Goal: Use online tool/utility: Use online tool/utility

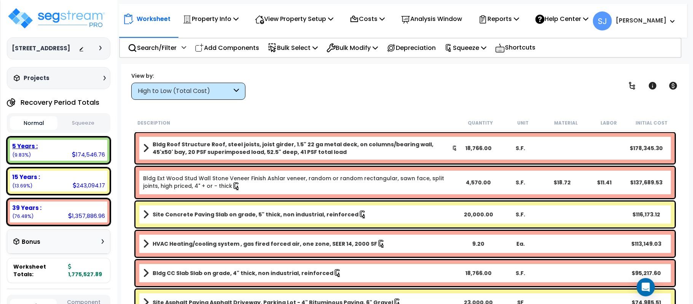
click at [17, 154] on small "(9.83%)" at bounding box center [21, 155] width 19 height 6
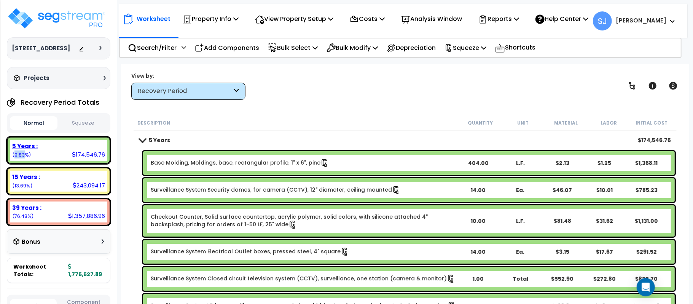
copy small "9.83"
click at [92, 119] on button "Squeeze" at bounding box center [83, 122] width 48 height 13
click at [89, 266] on b "2,270,729.91" at bounding box center [85, 270] width 34 height 15
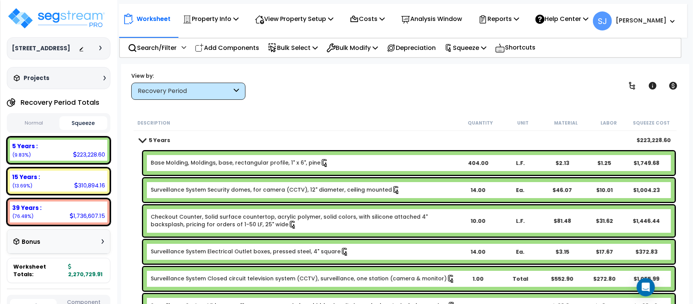
copy b "2,270,729.91"
click at [86, 151] on div "223,228.60" at bounding box center [89, 154] width 32 height 8
copy div "223,228.60"
click at [99, 183] on div "310,894.16" at bounding box center [89, 185] width 31 height 8
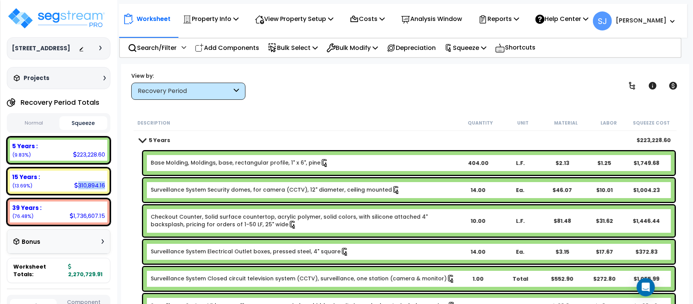
click at [99, 183] on div "310,894.16" at bounding box center [89, 185] width 31 height 8
copy div "310,894.16"
click at [92, 215] on div "1,736,607.15" at bounding box center [87, 216] width 35 height 8
copy div "1,736,607.15"
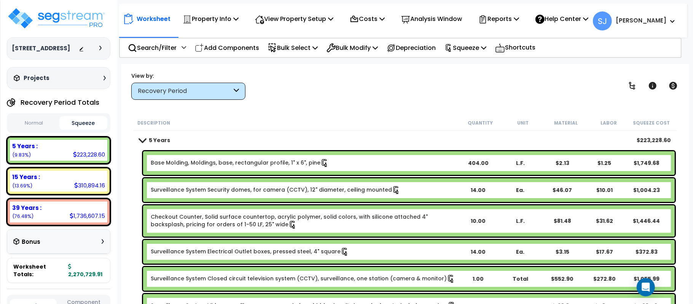
click at [366, 106] on div "Worksheet Property Info Property Setup Add Property Unit Template property Clon…" at bounding box center [405, 216] width 568 height 304
